Goal: Check status: Check status

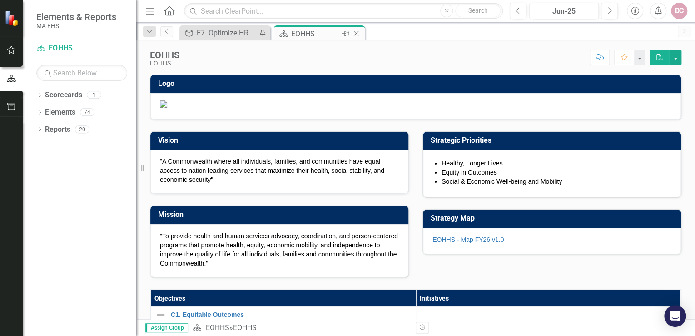
click at [317, 34] on div "EOHHS" at bounding box center [315, 33] width 49 height 11
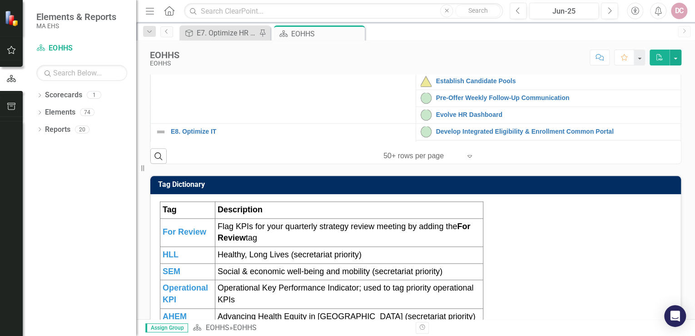
scroll to position [182, 0]
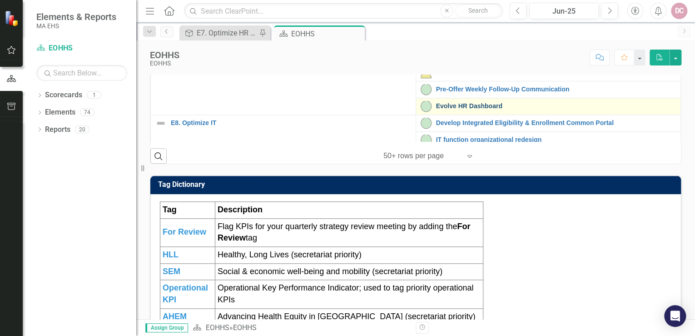
click at [450, 109] on link "Evolve HR Dashboard" at bounding box center [556, 106] width 240 height 7
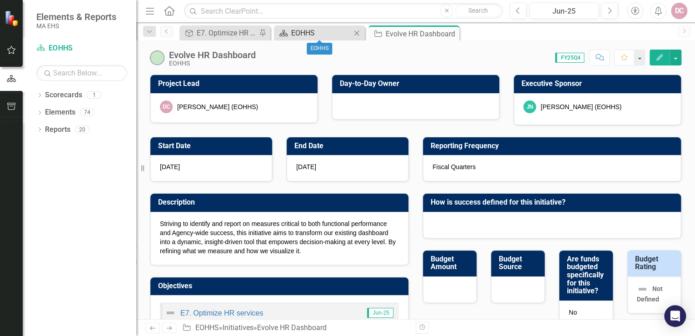
click at [321, 30] on div "EOHHS" at bounding box center [321, 32] width 60 height 11
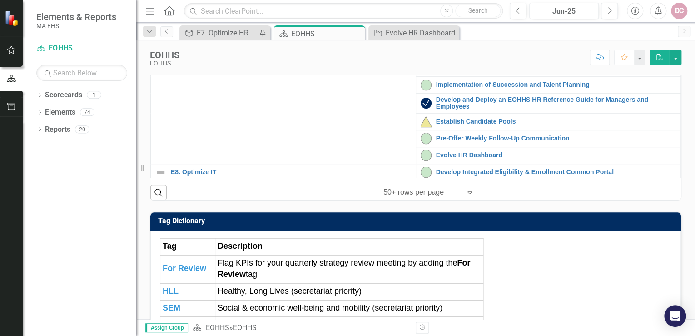
scroll to position [182, 0]
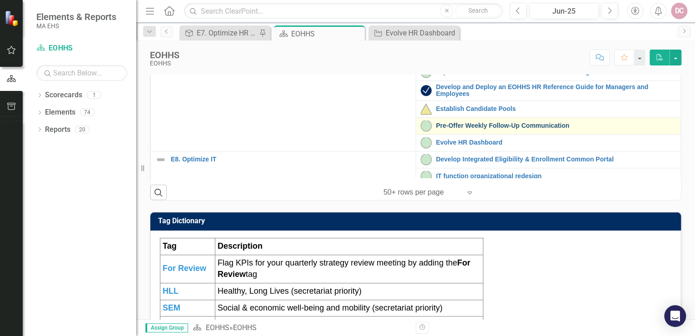
click at [450, 129] on link "Pre-Offer Weekly Follow-Up Communication" at bounding box center [556, 125] width 240 height 7
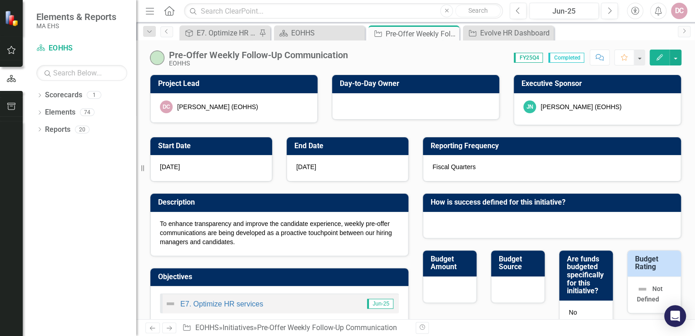
checkbox input "true"
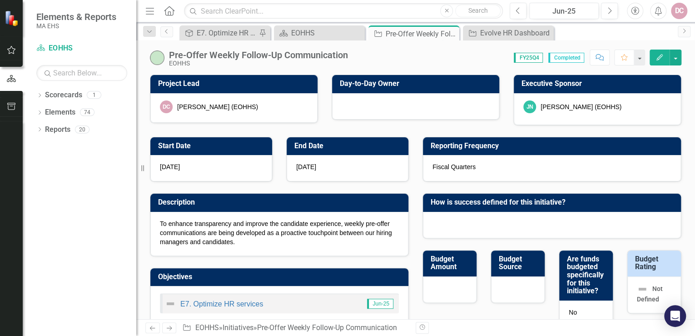
checkbox input "true"
click at [514, 11] on button "Previous" at bounding box center [517, 11] width 17 height 16
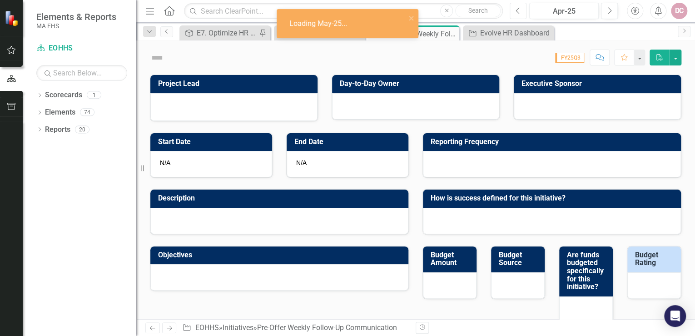
checkbox input "true"
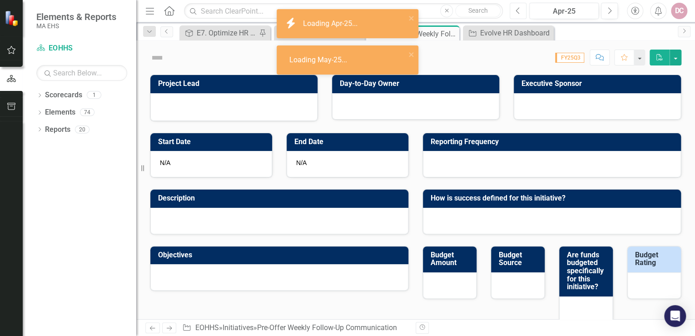
checkbox input "true"
click at [608, 8] on icon "button" at bounding box center [610, 10] width 4 height 6
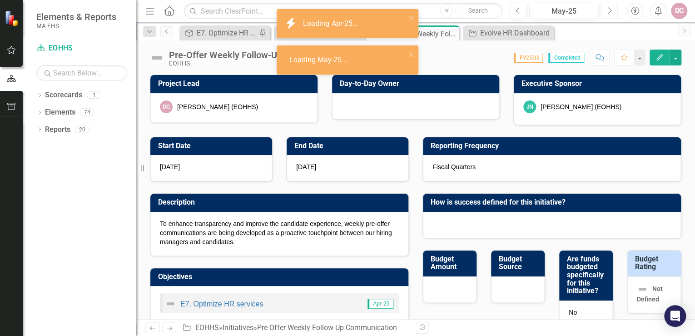
click at [608, 8] on icon "button" at bounding box center [610, 10] width 4 height 6
checkbox input "true"
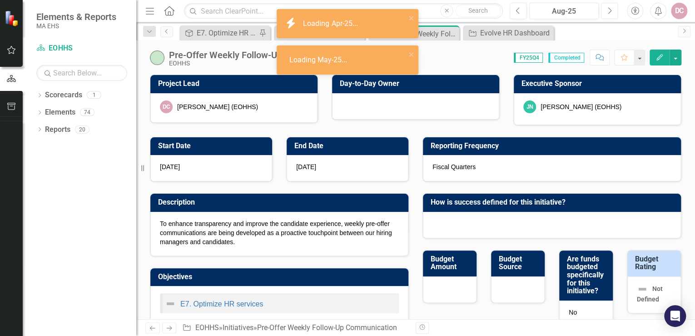
checkbox input "true"
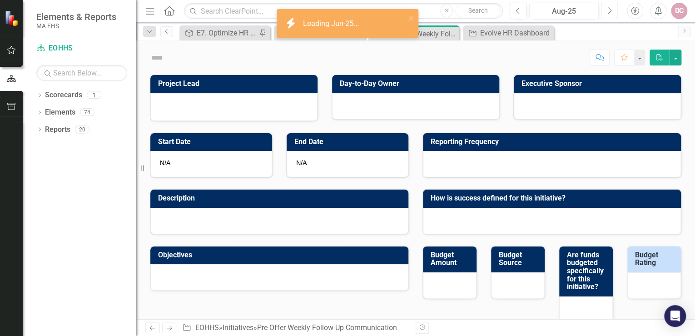
click at [608, 8] on icon "button" at bounding box center [610, 10] width 4 height 6
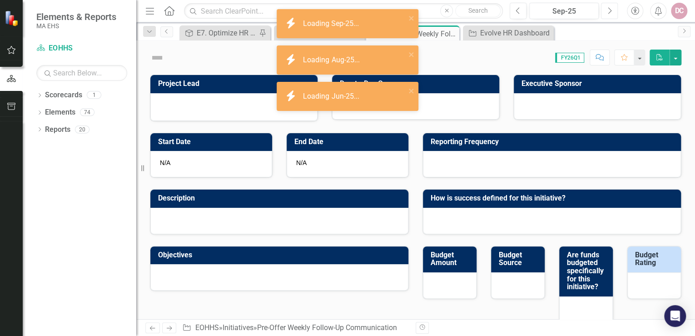
checkbox input "true"
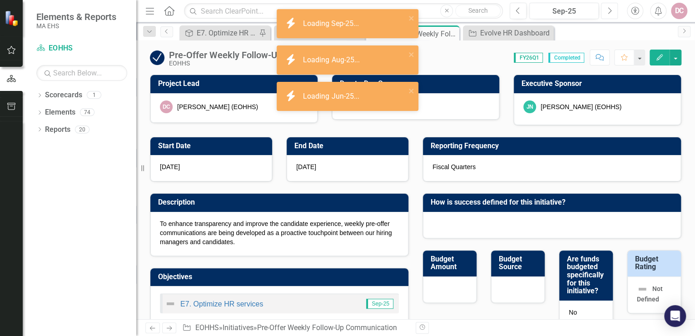
checkbox input "true"
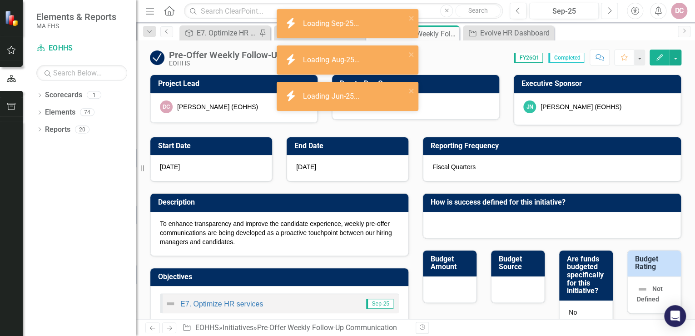
checkbox input "true"
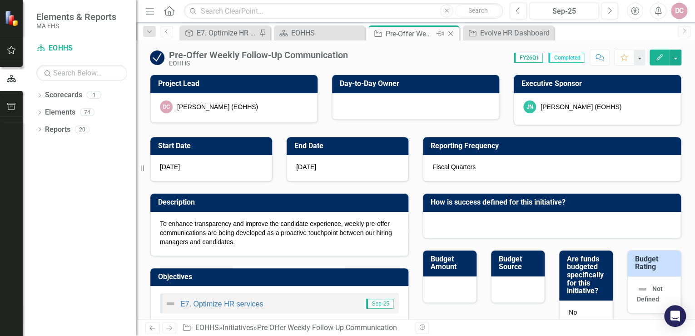
click at [450, 32] on icon "Close" at bounding box center [450, 33] width 9 height 7
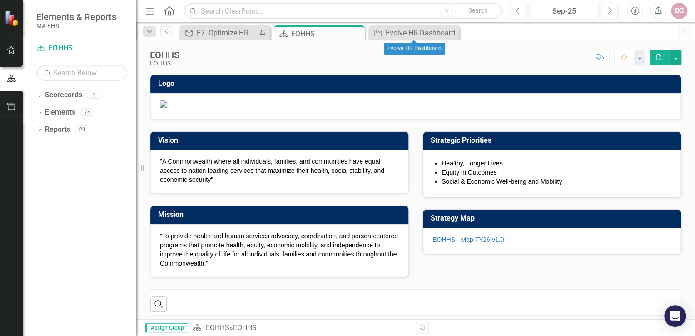
click at [0, 0] on icon "Close" at bounding box center [0, 0] width 0 height 0
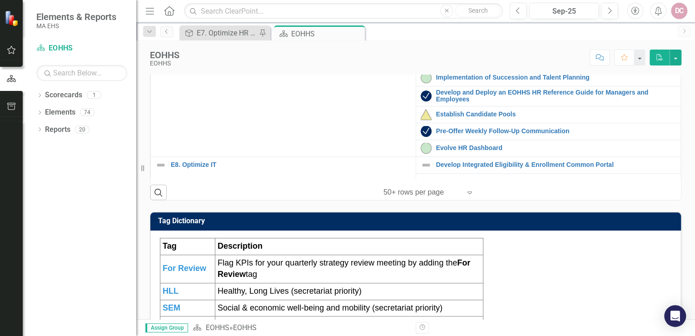
scroll to position [182, 0]
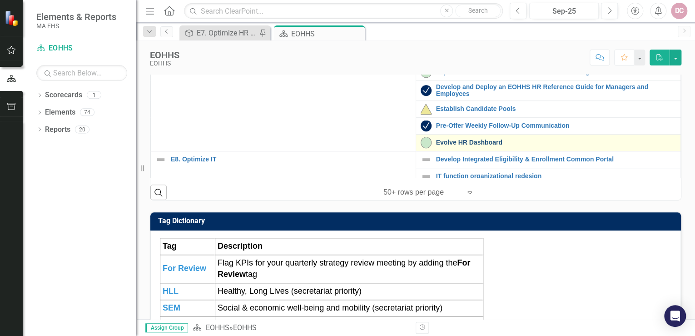
click at [438, 146] on link "Evolve HR Dashboard" at bounding box center [556, 142] width 240 height 7
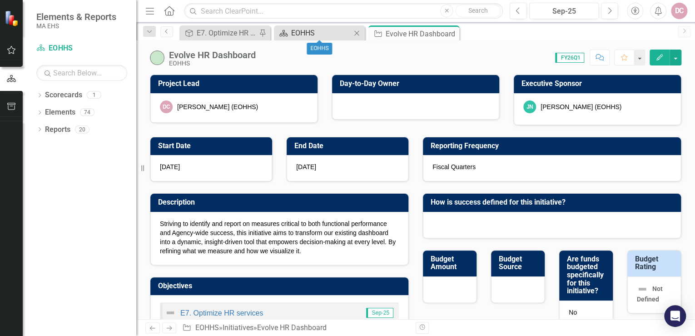
click at [340, 31] on div "EOHHS" at bounding box center [321, 32] width 60 height 11
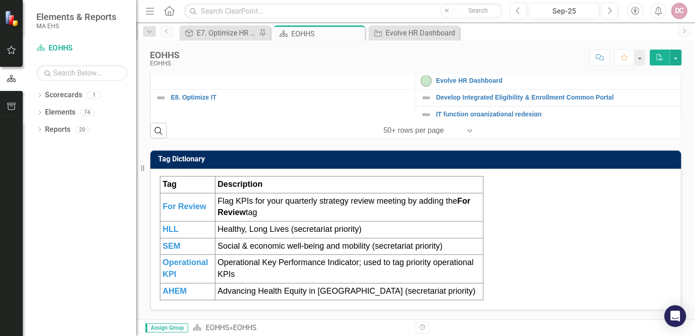
scroll to position [145, 0]
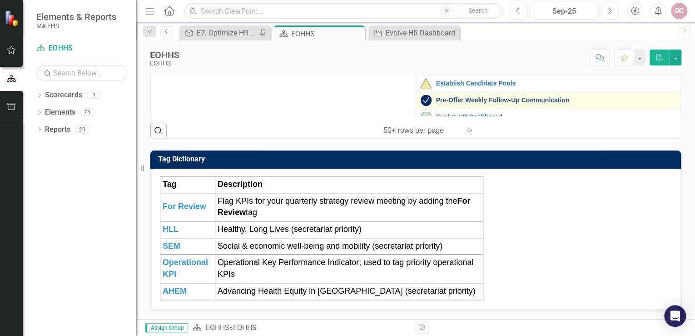
click at [440, 104] on link "Pre-Offer Weekly Follow-Up Communication" at bounding box center [556, 100] width 240 height 7
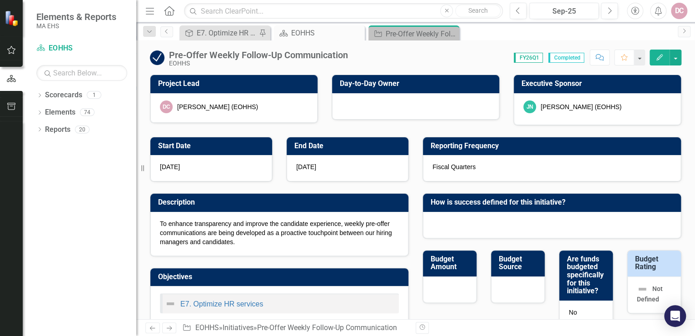
checkbox input "true"
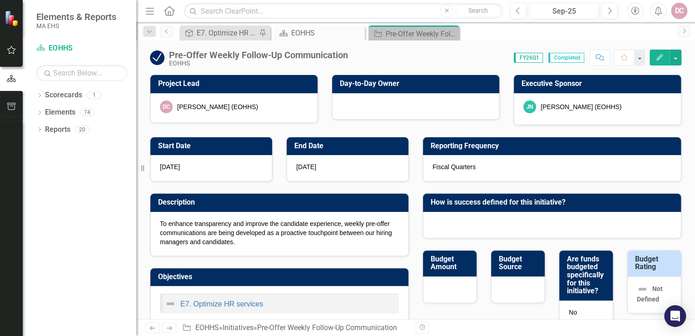
checkbox input "true"
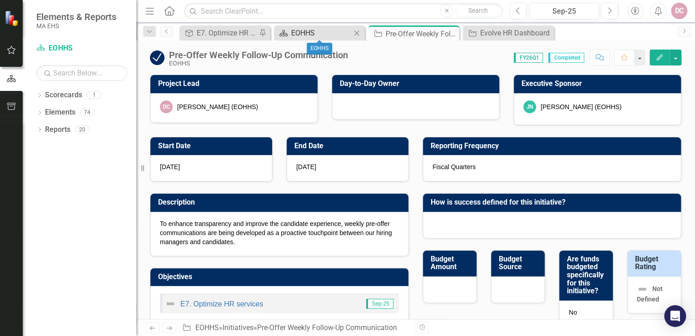
click at [324, 34] on div "EOHHS" at bounding box center [321, 32] width 60 height 11
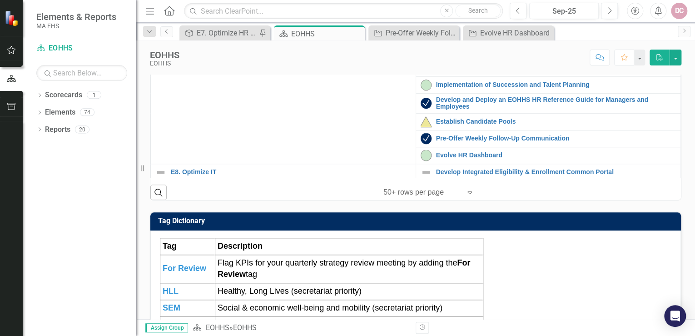
scroll to position [182, 0]
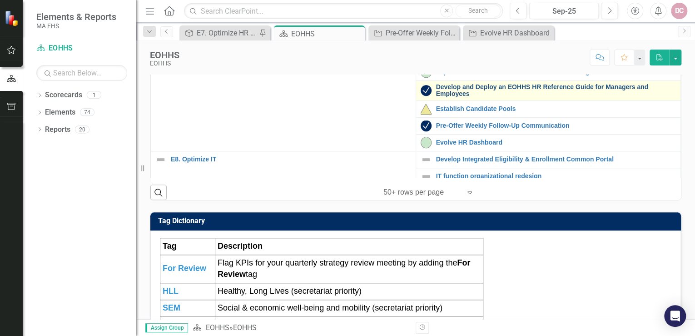
click at [436, 98] on link "Develop and Deploy an EOHHS HR Reference Guide for Managers and Employees" at bounding box center [556, 91] width 240 height 14
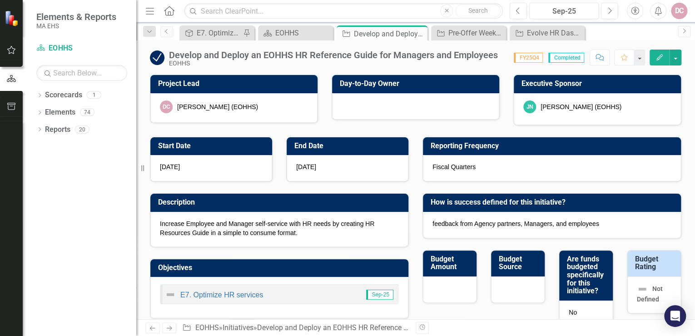
checkbox input "true"
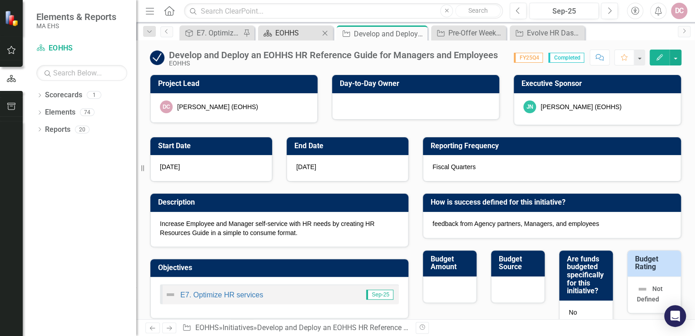
click at [291, 31] on div "EOHHS" at bounding box center [297, 32] width 44 height 11
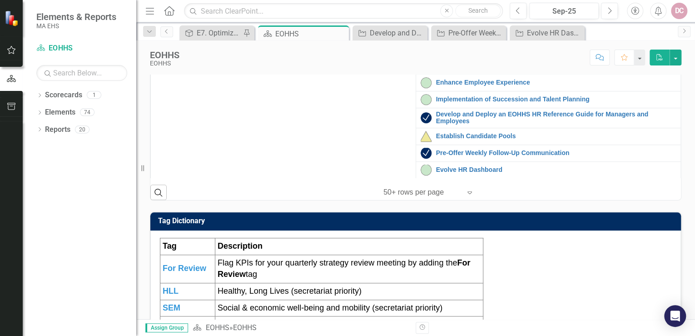
scroll to position [182, 0]
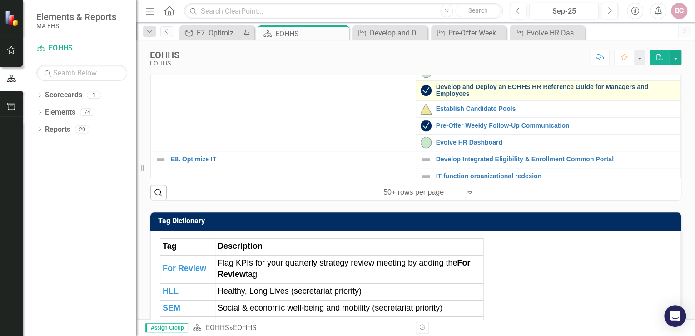
click at [447, 98] on link "Develop and Deploy an EOHHS HR Reference Guide for Managers and Employees" at bounding box center [556, 91] width 240 height 14
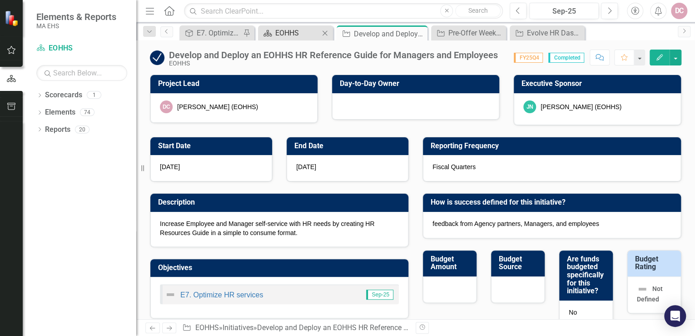
click at [301, 33] on div "EOHHS" at bounding box center [297, 32] width 44 height 11
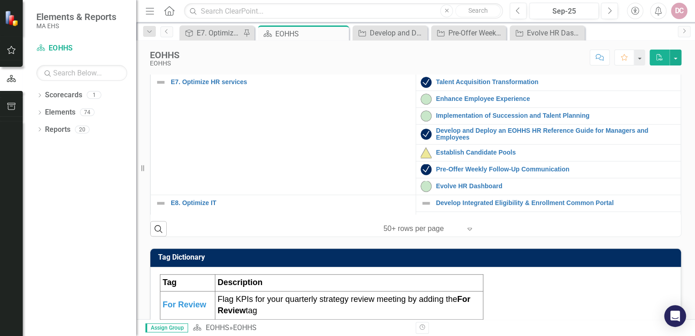
scroll to position [145, 0]
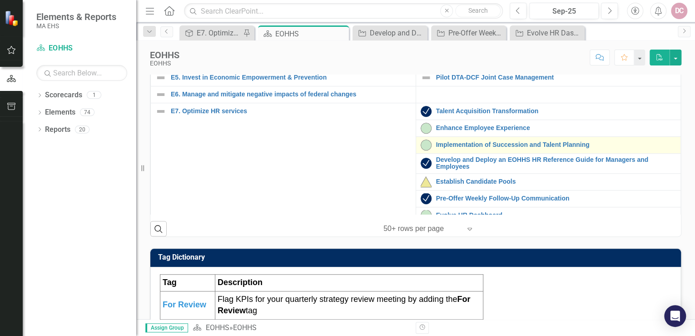
click at [446, 150] on div "Implementation of Succession and Talent Planning" at bounding box center [548, 144] width 256 height 11
click at [444, 148] on link "Implementation of Succession and Talent Planning" at bounding box center [556, 144] width 240 height 7
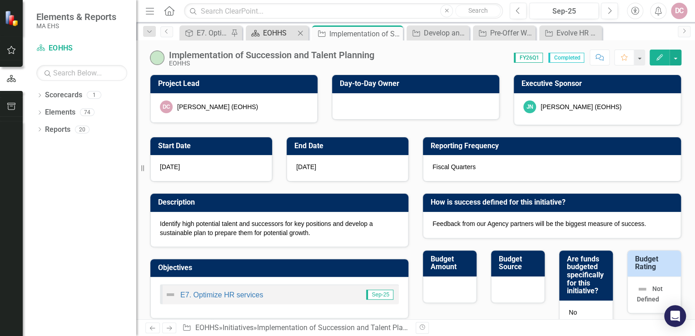
click at [285, 34] on div "EOHHS" at bounding box center [279, 32] width 32 height 11
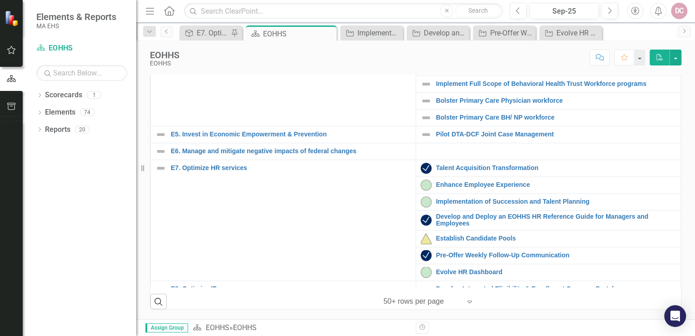
scroll to position [182, 0]
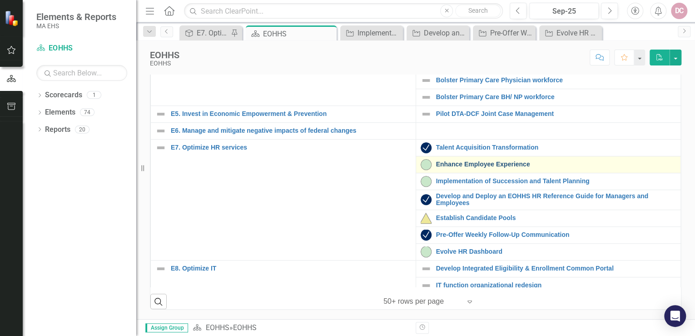
click at [439, 168] on link "Enhance Employee Experience" at bounding box center [556, 164] width 240 height 7
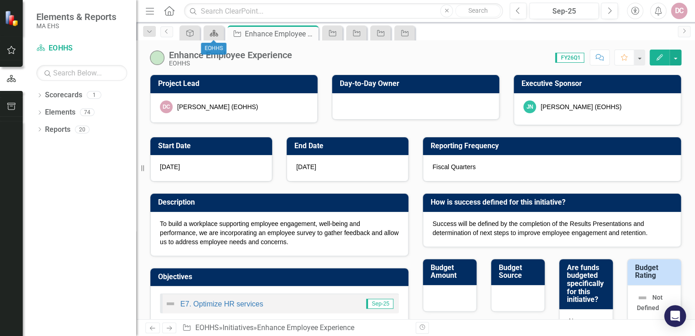
click at [215, 35] on icon at bounding box center [214, 33] width 8 height 6
